Goal: Find specific page/section: Find specific page/section

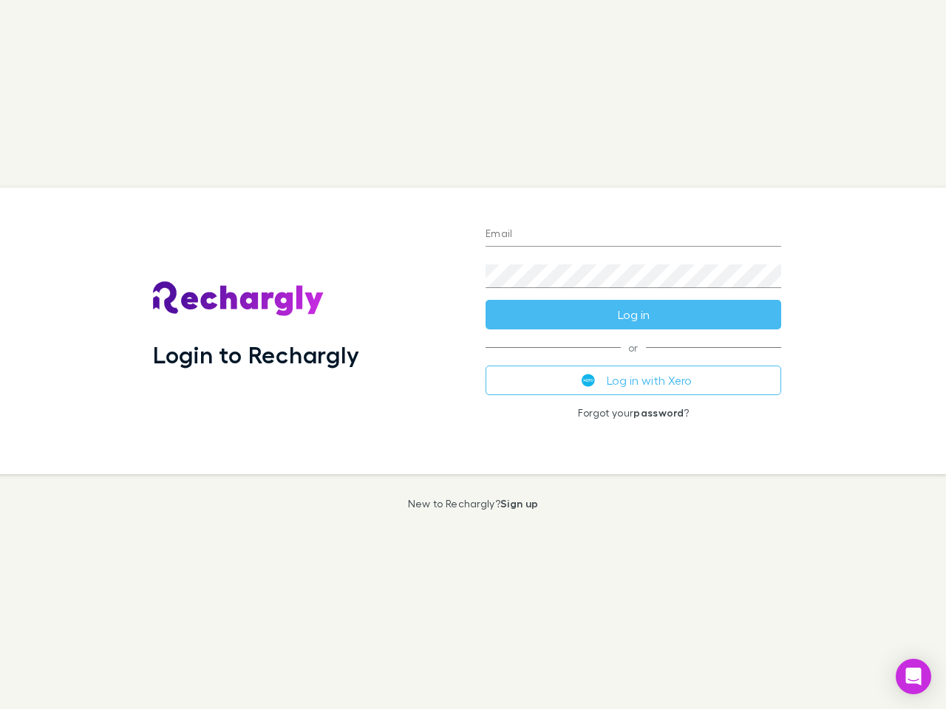
click at [473, 355] on div "Login to Rechargly" at bounding box center [307, 331] width 332 height 287
click at [633, 235] on input "Email" at bounding box center [632, 235] width 295 height 24
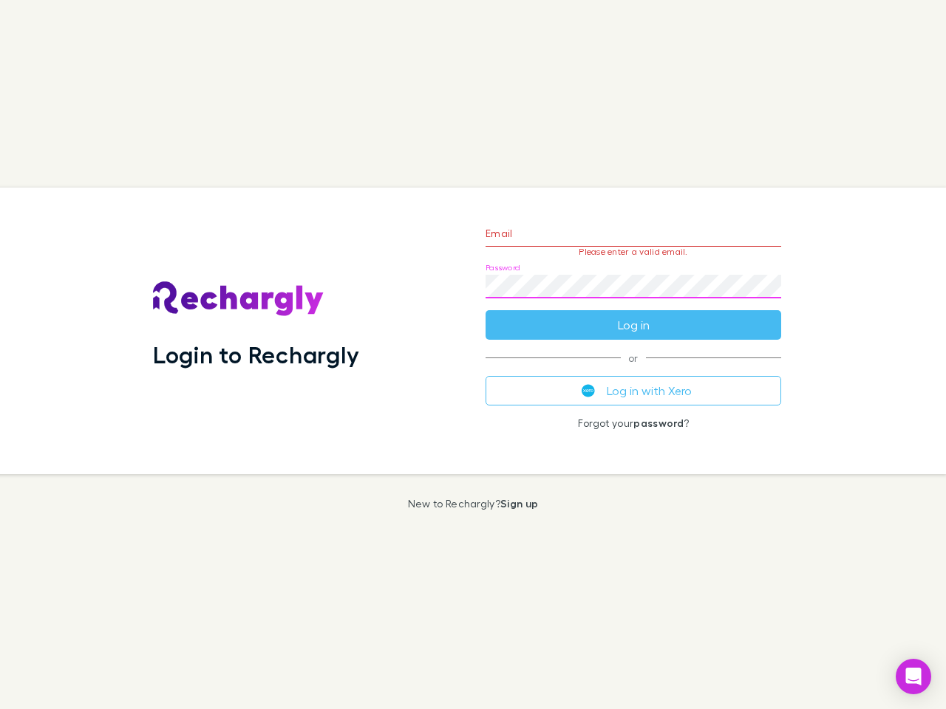
click at [633, 315] on form "Email Please enter a valid email. Password Log in" at bounding box center [632, 275] width 295 height 129
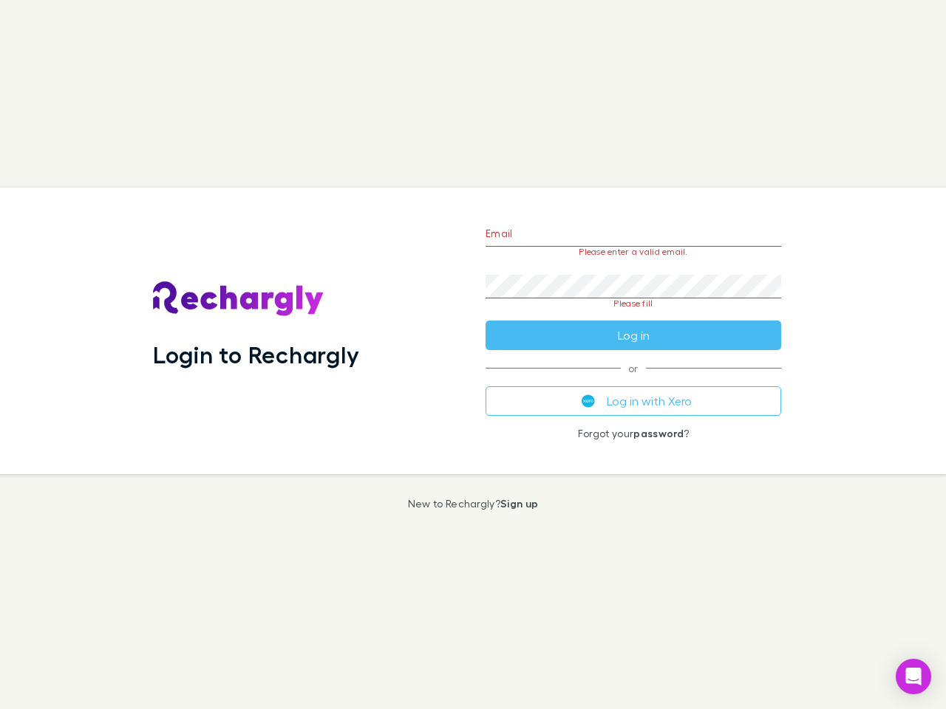
click at [633, 380] on div "Email Please enter a valid email. Password Please fill Log in or Log in with Xe…" at bounding box center [633, 331] width 319 height 287
click at [913, 677] on icon "Open Intercom Messenger" at bounding box center [914, 677] width 16 height 18
